Goal: Task Accomplishment & Management: Complete application form

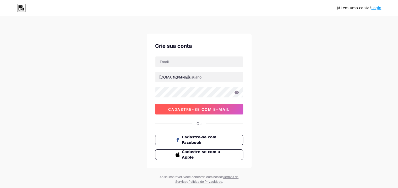
click at [202, 106] on button "Cadastre-se com e-mail" at bounding box center [199, 109] width 88 height 11
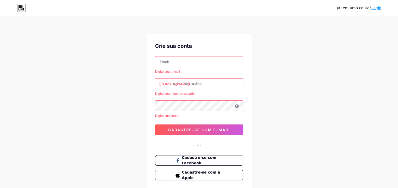
click at [190, 60] on input "text" at bounding box center [199, 61] width 88 height 11
click at [326, 83] on div "Já tem uma conta? Login Crie sua conta Digite seu e-mail [DOMAIN_NAME]/ Digite …" at bounding box center [199, 110] width 398 height 221
click at [174, 60] on input "text" at bounding box center [199, 61] width 88 height 11
type input "[EMAIL_ADDRESS][DOMAIN_NAME]"
click at [229, 85] on input "[PERSON_NAME]" at bounding box center [199, 84] width 88 height 11
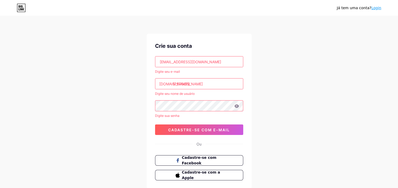
type input "catarine [PERSON_NAME]"
click at [229, 74] on div "Digite seu e-mail" at bounding box center [199, 71] width 88 height 5
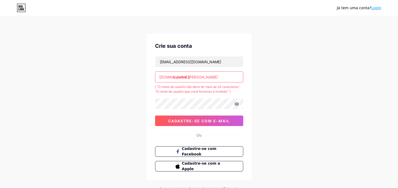
drag, startPoint x: 229, startPoint y: 85, endPoint x: 228, endPoint y: 79, distance: 5.8
click at [228, 79] on input "catarine [PERSON_NAME]" at bounding box center [199, 77] width 88 height 11
type input "c"
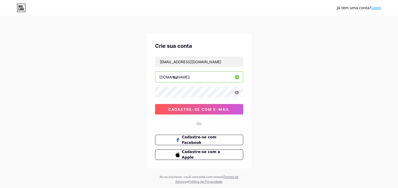
type input "c"
type input "fiosfortesenaturais"
click at [194, 77] on input "fiosfortesenaturais" at bounding box center [199, 77] width 88 height 11
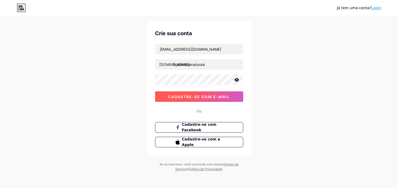
click at [207, 96] on span "Cadastre-se com e-mail" at bounding box center [199, 97] width 62 height 4
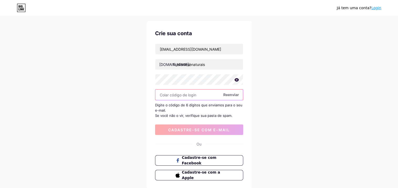
paste input "102638"
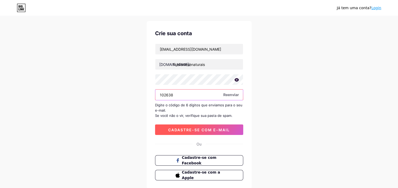
type input "102638"
click at [206, 128] on span "Cadastre-se com e-mail" at bounding box center [199, 130] width 62 height 4
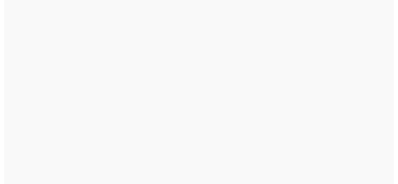
scroll to position [0, 0]
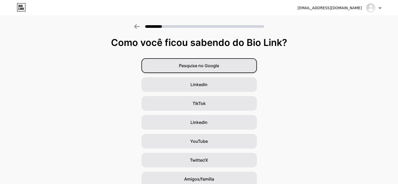
click at [210, 62] on div "Pesquise no Google" at bounding box center [200, 65] width 116 height 15
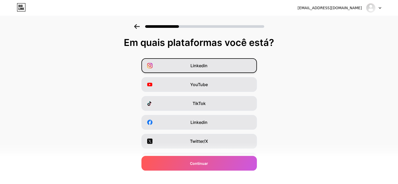
click at [213, 63] on div "Linkedin" at bounding box center [200, 65] width 116 height 15
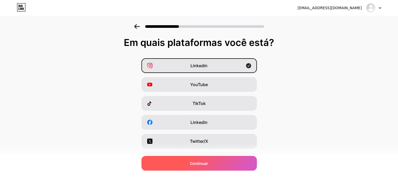
click at [211, 161] on div "Continuar" at bounding box center [200, 163] width 116 height 15
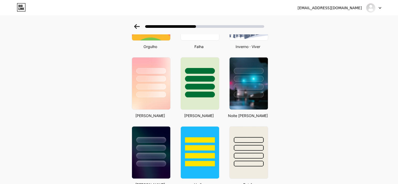
scroll to position [151, 0]
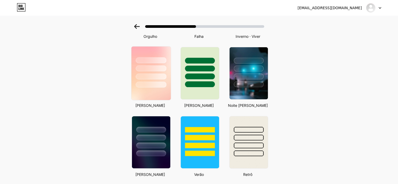
click at [156, 61] on div at bounding box center [151, 60] width 31 height 6
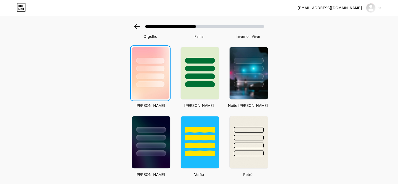
scroll to position [0, 0]
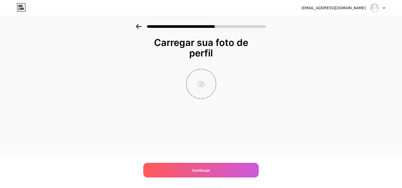
click at [203, 83] on input "file" at bounding box center [201, 83] width 29 height 29
type input "C:\fakepath\Imagem do WhatsApp de [DATE] à(s) 20.42.22_f4906520.jpg"
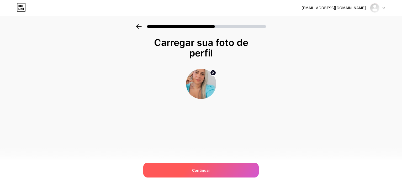
click at [210, 170] on div "Continuar" at bounding box center [201, 170] width 116 height 15
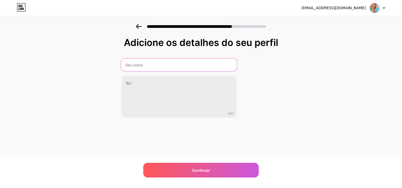
click at [167, 61] on input "text" at bounding box center [179, 65] width 116 height 13
click at [193, 67] on input "[PERSON_NAME]" at bounding box center [179, 65] width 116 height 13
type input "C"
type input "CATARINE.CABELEREIRA"
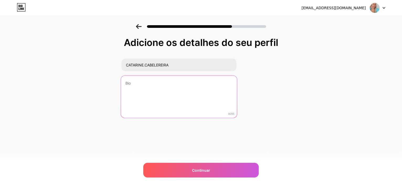
click at [169, 81] on textarea at bounding box center [179, 97] width 116 height 43
paste textarea "💇🏼 Cabeleireira 💆🏼 Terapeuta Capilar 📚Autora 🌸Consultora de Vendas RevitaHair C…"
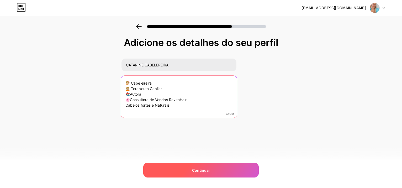
type textarea "💇🏼 Cabeleireira 💆🏼 Terapeuta Capilar 📚Autora 🌸Consultora de Vendas RevitaHair C…"
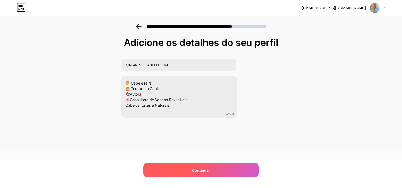
click at [221, 166] on div "Continuar" at bounding box center [201, 170] width 116 height 15
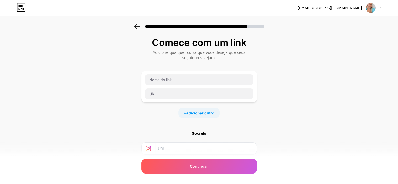
click at [349, 67] on div "Comece com um link Adicione qualquer coisa que você deseja que seus seguidores …" at bounding box center [199, 119] width 398 height 190
drag, startPoint x: 167, startPoint y: 80, endPoint x: 161, endPoint y: 94, distance: 15.6
paste input "[URL][DOMAIN_NAME][DOMAIN_NAME]"
type input "[URL][DOMAIN_NAME][DOMAIN_NAME]"
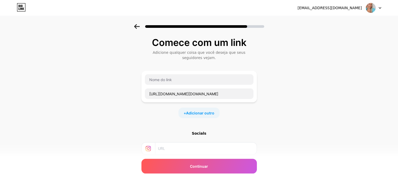
scroll to position [0, 0]
click at [169, 77] on input "text" at bounding box center [199, 79] width 109 height 11
type input "l"
drag, startPoint x: 160, startPoint y: 79, endPoint x: 183, endPoint y: 81, distance: 22.9
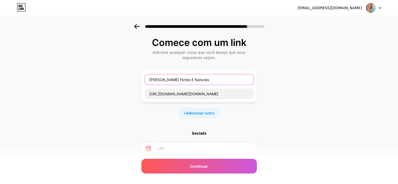
click at [160, 79] on input "[PERSON_NAME] Fortes E Naturais" at bounding box center [199, 79] width 109 height 11
drag, startPoint x: 187, startPoint y: 80, endPoint x: 163, endPoint y: 81, distance: 24.5
click at [162, 80] on input "Livro versão E-book Cabelos Fortes E Naturais" at bounding box center [199, 79] width 109 height 11
click at [234, 80] on input "Livro versão E-book Cabelos Fortes E Naturais" at bounding box center [199, 79] width 109 height 11
paste input "versão E-book"
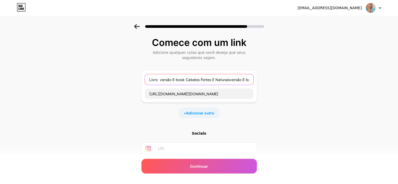
scroll to position [0, 7]
click at [180, 79] on input "Livro versão E-book Cabelos Fortes E Naturaisversão E-book" at bounding box center [199, 79] width 109 height 11
click at [205, 80] on input "[PERSON_NAME] Fortes E Naturaisversão E-book" at bounding box center [199, 79] width 109 height 11
type input "[PERSON_NAME] Fortes E Naturais versão E-book"
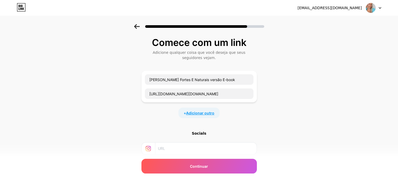
click at [203, 111] on span "Adicionar outro" at bounding box center [200, 113] width 28 height 6
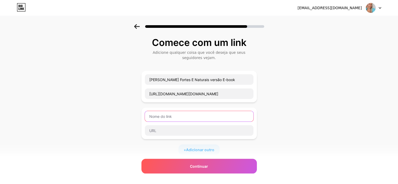
click at [180, 116] on input "text" at bounding box center [199, 116] width 109 height 11
type input "[PERSON_NAME] Fortes E Naturais Livro físico"
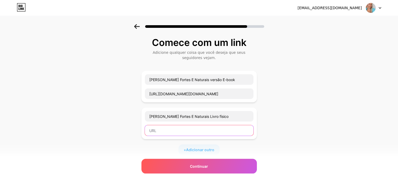
paste input "[URL][DOMAIN_NAME][DOMAIN_NAME]"
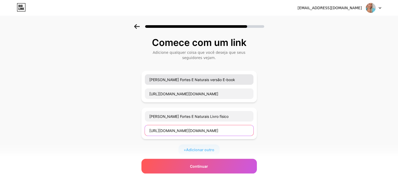
scroll to position [0, 586]
type input "[URL][DOMAIN_NAME][DOMAIN_NAME]"
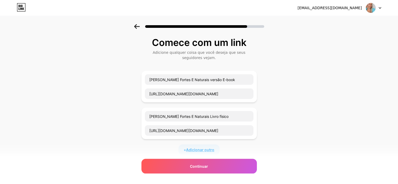
click at [203, 150] on span "Adicionar outro" at bounding box center [200, 150] width 28 height 6
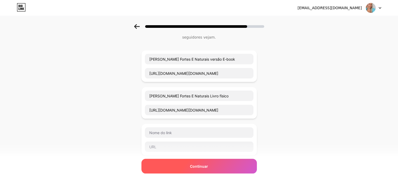
scroll to position [53, 0]
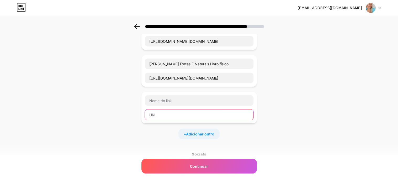
paste input "[URL][DOMAIN_NAME][DATE][DOMAIN_NAME]"
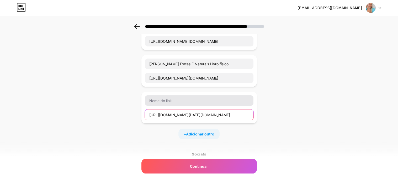
type input "[URL][DOMAIN_NAME][DATE][DOMAIN_NAME]"
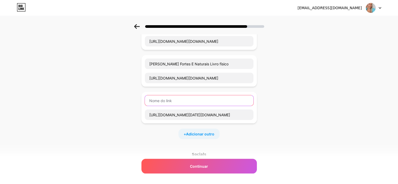
scroll to position [0, 0]
click at [179, 101] on input "text" at bounding box center [199, 100] width 109 height 11
click at [151, 99] on input "RevitaHair" at bounding box center [199, 100] width 109 height 11
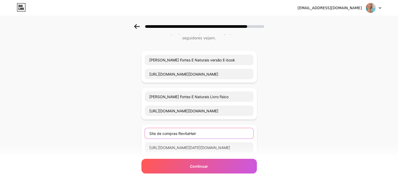
scroll to position [79, 0]
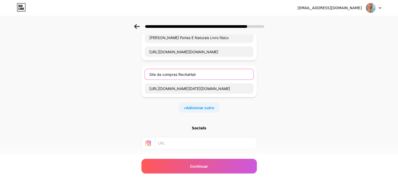
type input "Site de compras RevitaHair"
paste input "[URL][DOMAIN_NAME][DOMAIN_NAME]"
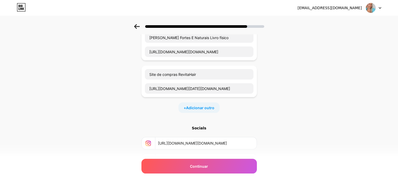
scroll to position [0, 35]
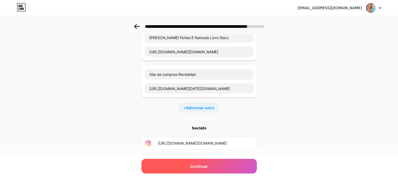
type input "[URL][DOMAIN_NAME][DOMAIN_NAME]"
drag, startPoint x: 221, startPoint y: 169, endPoint x: 231, endPoint y: 166, distance: 10.1
click at [221, 168] on div "Continuar" at bounding box center [200, 166] width 116 height 15
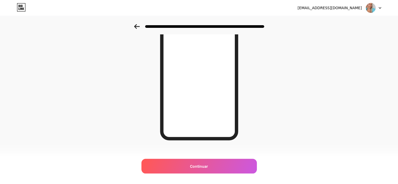
scroll to position [80, 0]
click at [139, 25] on icon at bounding box center [137, 26] width 6 height 5
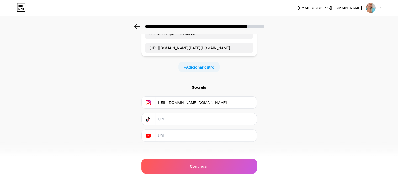
scroll to position [123, 0]
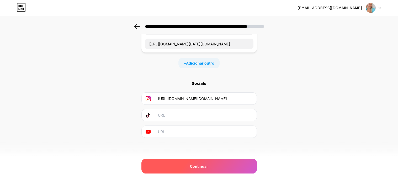
click at [210, 167] on div "Continuar" at bounding box center [200, 166] width 116 height 15
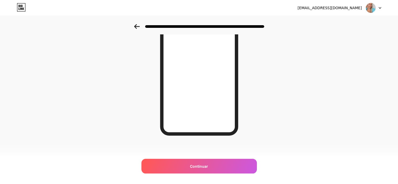
scroll to position [80, 0]
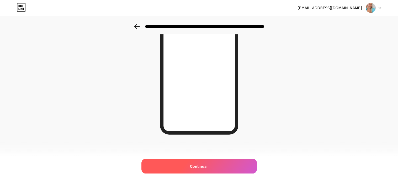
click at [205, 164] on span "Continuar" at bounding box center [199, 167] width 18 height 6
